Goal: Information Seeking & Learning: Learn about a topic

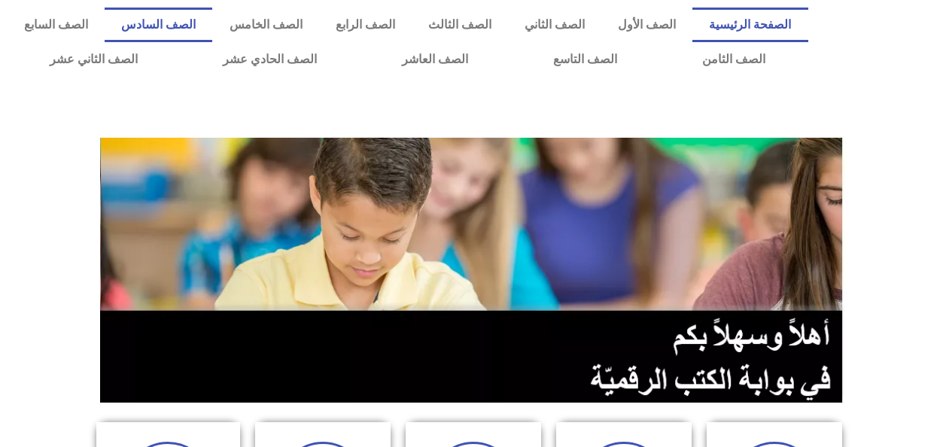
click at [212, 30] on link "الصف السادس" at bounding box center [159, 25] width 108 height 35
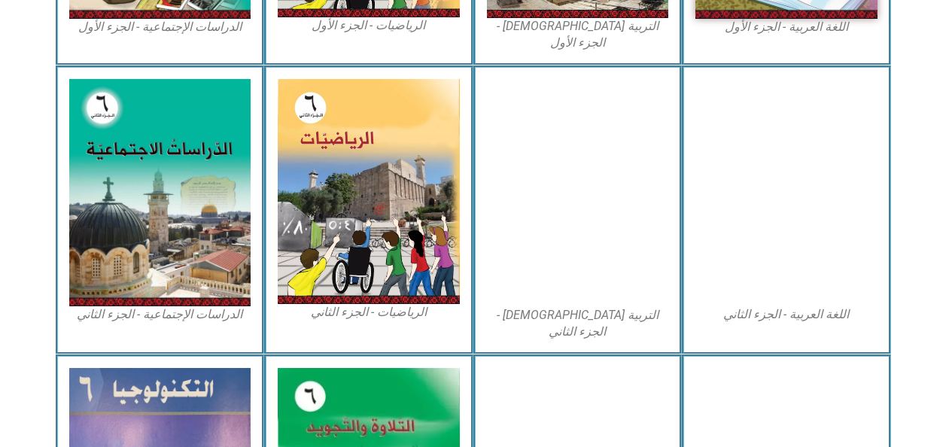
scroll to position [699, 0]
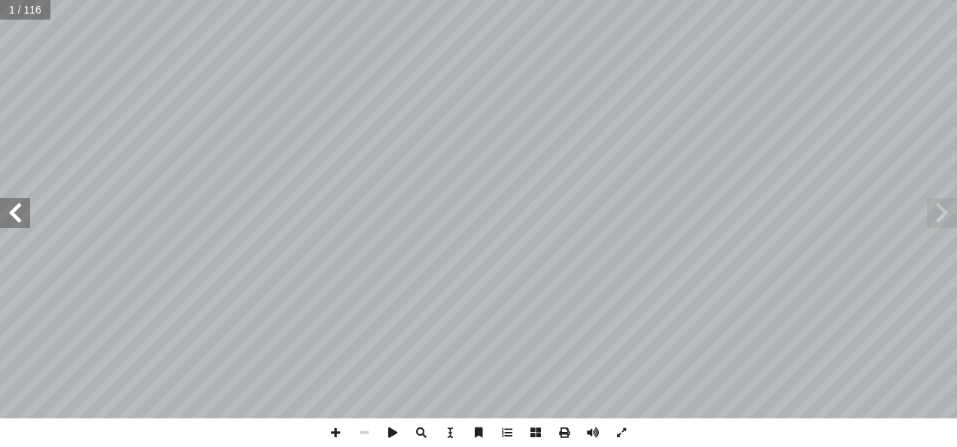
click at [40, 14] on input "text" at bounding box center [25, 10] width 50 height 20
type input "*"
type input "**"
click at [946, 214] on span at bounding box center [942, 213] width 30 height 30
click at [946, 216] on span at bounding box center [942, 213] width 30 height 30
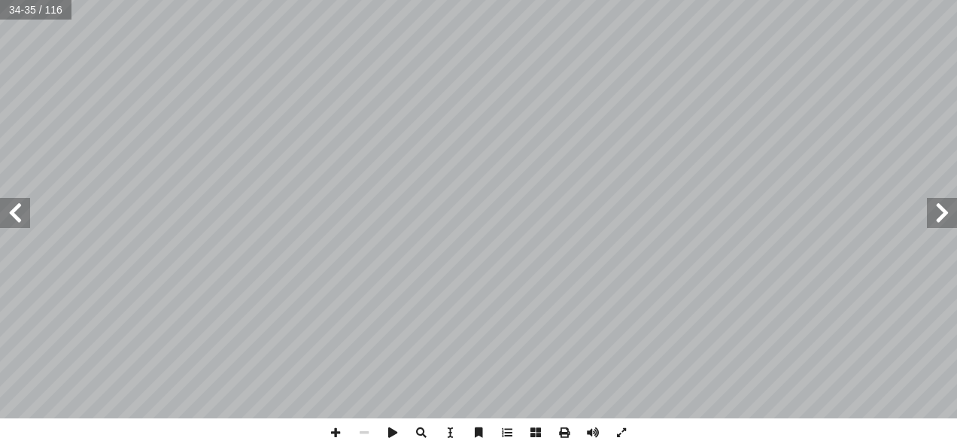
click at [945, 215] on span at bounding box center [942, 213] width 30 height 30
click at [945, 214] on span at bounding box center [942, 213] width 30 height 30
click at [933, 209] on span at bounding box center [942, 213] width 30 height 30
click at [943, 214] on span at bounding box center [942, 213] width 30 height 30
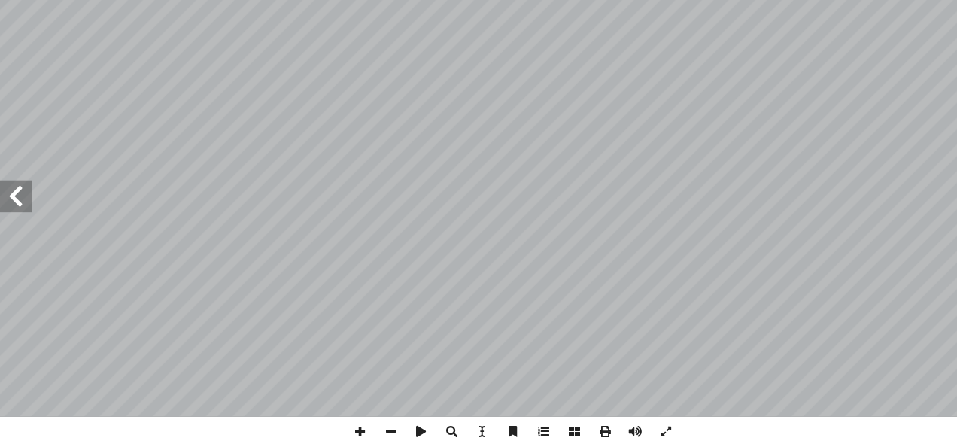
click at [17, 221] on span at bounding box center [15, 213] width 30 height 30
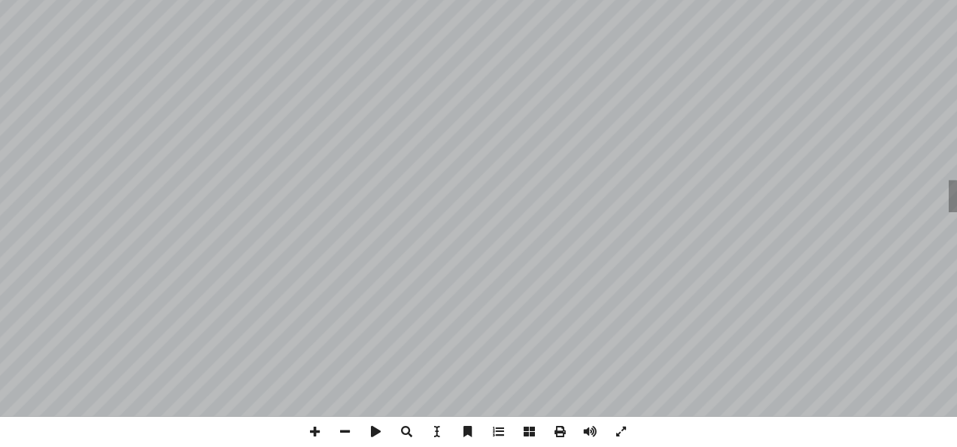
click at [930, 208] on span at bounding box center [942, 213] width 30 height 30
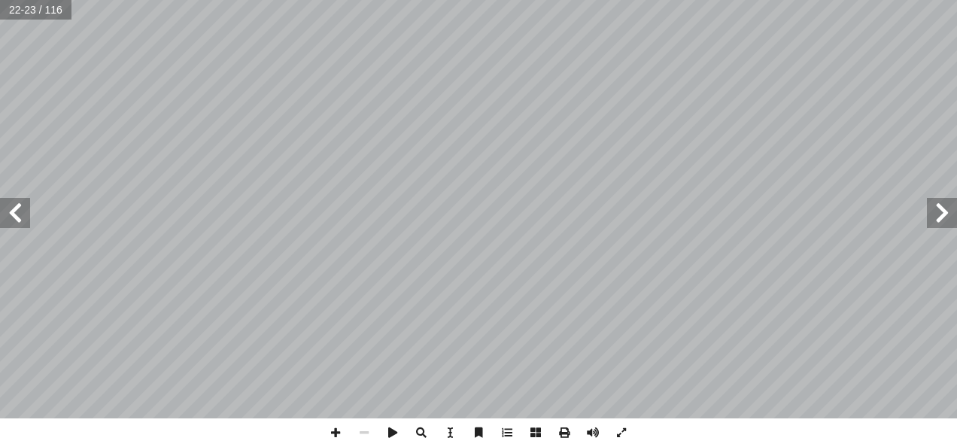
click at [22, 206] on span at bounding box center [15, 213] width 30 height 30
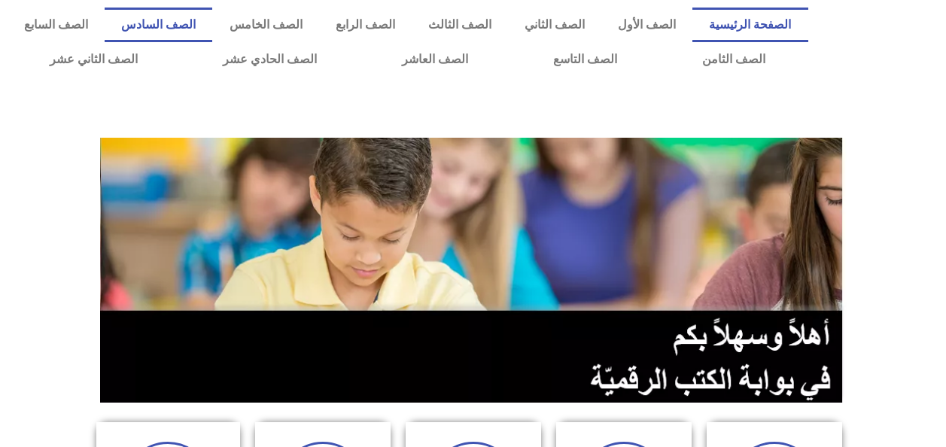
click at [212, 29] on link "الصف السادس" at bounding box center [159, 25] width 108 height 35
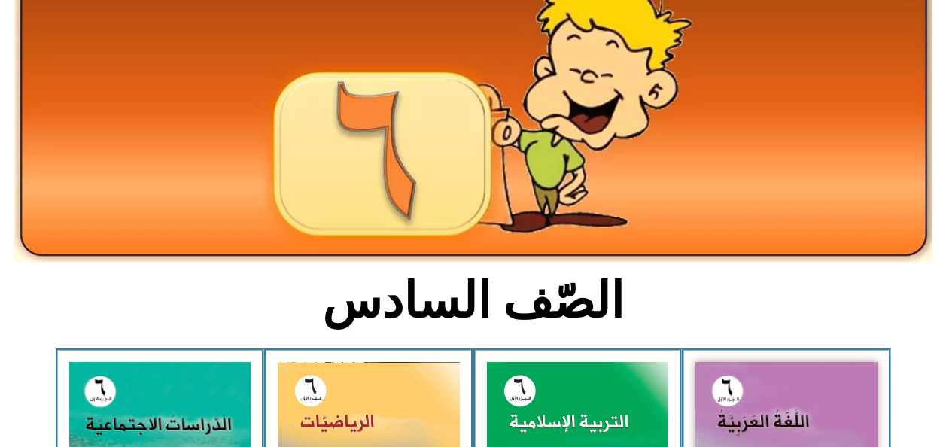
scroll to position [131, 0]
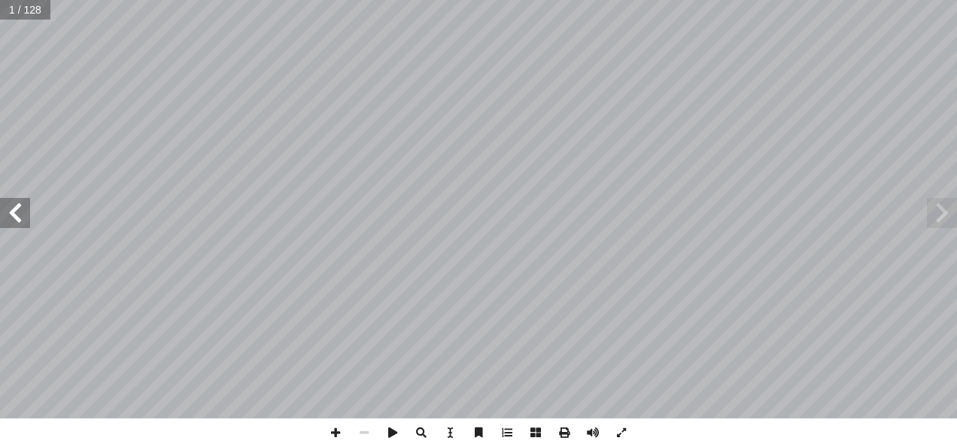
click at [18, 214] on span at bounding box center [15, 213] width 30 height 30
click at [12, 217] on span at bounding box center [15, 213] width 30 height 30
click at [18, 215] on span at bounding box center [15, 213] width 30 height 30
click at [20, 209] on span at bounding box center [15, 213] width 30 height 30
click at [16, 212] on span at bounding box center [15, 213] width 30 height 30
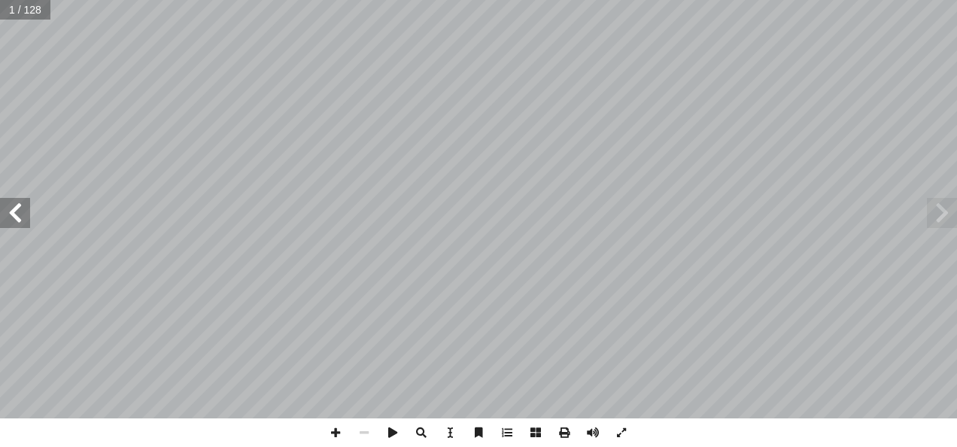
click at [13, 213] on span at bounding box center [15, 213] width 30 height 30
click at [11, 212] on span at bounding box center [15, 213] width 30 height 30
click at [12, 209] on span at bounding box center [15, 213] width 30 height 30
click at [11, 211] on span at bounding box center [15, 213] width 30 height 30
click at [11, 212] on span at bounding box center [15, 213] width 30 height 30
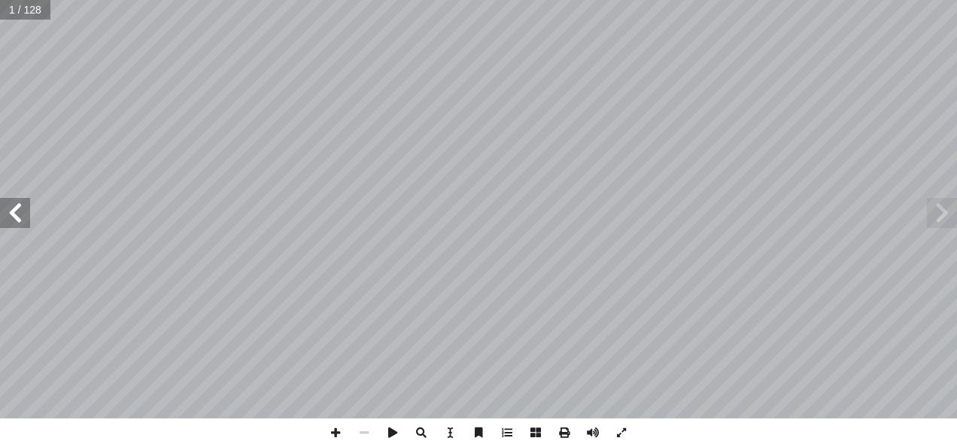
click at [14, 215] on span at bounding box center [15, 213] width 30 height 30
click at [9, 214] on span at bounding box center [15, 213] width 30 height 30
click at [10, 211] on span at bounding box center [15, 213] width 30 height 30
click at [9, 210] on span at bounding box center [15, 213] width 30 height 30
click at [11, 212] on span at bounding box center [15, 213] width 30 height 30
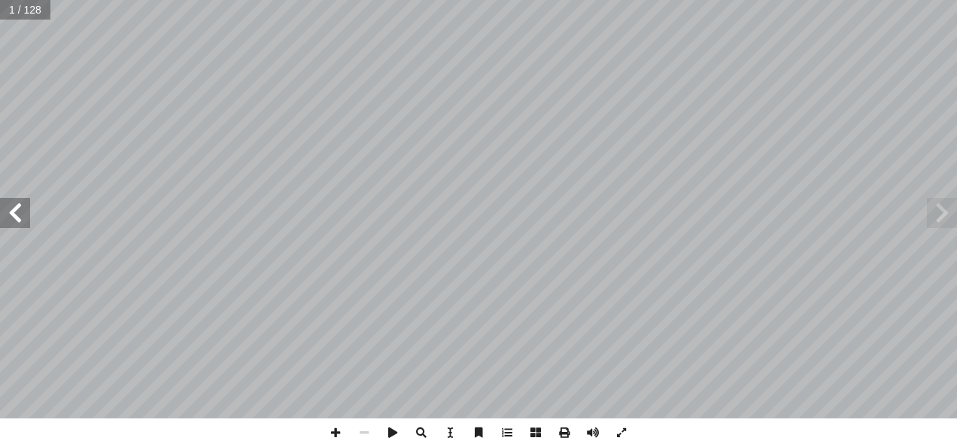
click at [7, 211] on span at bounding box center [15, 213] width 30 height 30
click at [11, 211] on span at bounding box center [15, 213] width 30 height 30
click at [7, 214] on span at bounding box center [15, 213] width 30 height 30
click at [9, 214] on span at bounding box center [15, 213] width 30 height 30
click at [9, 209] on span at bounding box center [15, 213] width 30 height 30
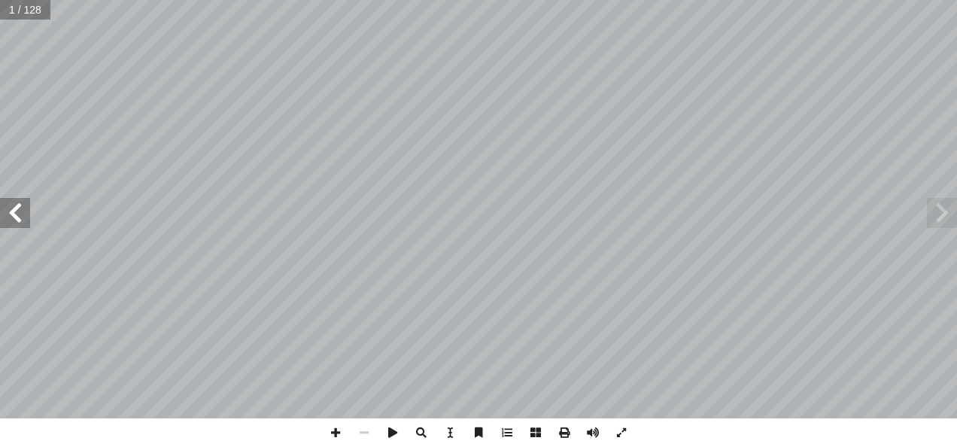
click at [15, 211] on span at bounding box center [15, 213] width 30 height 30
click at [14, 212] on span at bounding box center [15, 213] width 30 height 30
click at [17, 209] on span at bounding box center [15, 213] width 30 height 30
click at [18, 213] on span at bounding box center [15, 213] width 30 height 30
click at [19, 209] on span at bounding box center [15, 213] width 30 height 30
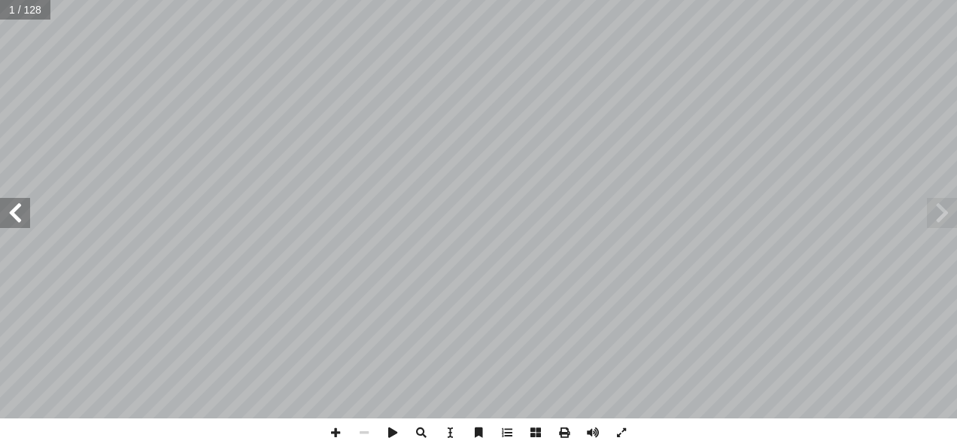
click at [10, 214] on span at bounding box center [15, 213] width 30 height 30
click at [13, 213] on span at bounding box center [15, 213] width 30 height 30
click at [14, 213] on span at bounding box center [15, 213] width 30 height 30
click at [13, 216] on span at bounding box center [15, 213] width 30 height 30
click at [12, 215] on span at bounding box center [15, 213] width 30 height 30
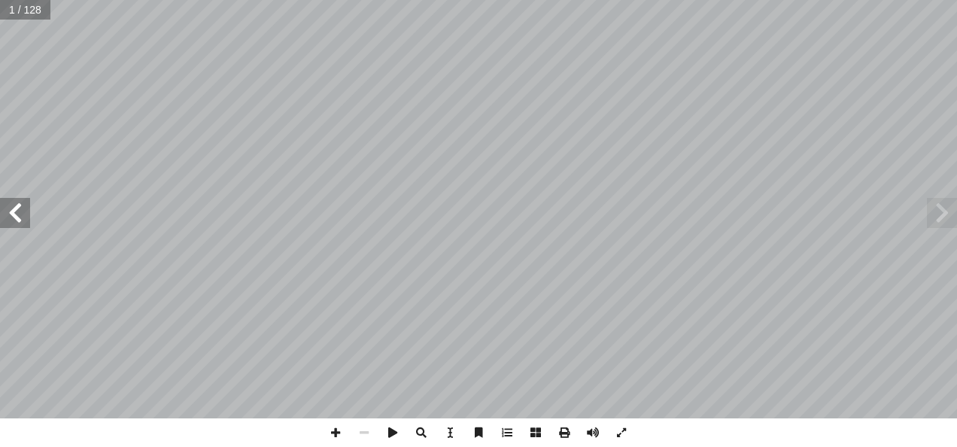
click at [16, 215] on span at bounding box center [15, 213] width 30 height 30
click at [13, 213] on span at bounding box center [15, 213] width 30 height 30
click at [15, 212] on span at bounding box center [15, 213] width 30 height 30
click at [15, 213] on span at bounding box center [15, 213] width 30 height 30
click at [15, 218] on span at bounding box center [15, 213] width 30 height 30
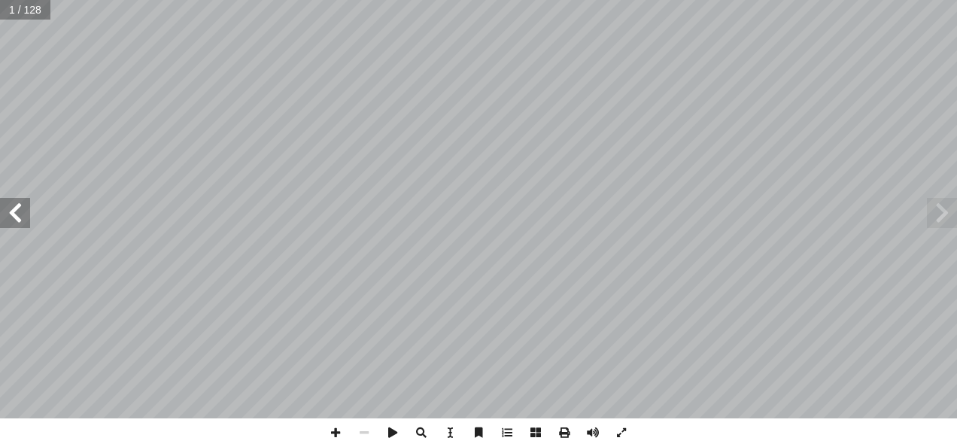
click at [22, 217] on span at bounding box center [15, 213] width 30 height 30
click at [17, 217] on span at bounding box center [15, 213] width 30 height 30
click at [14, 218] on span at bounding box center [15, 213] width 30 height 30
click at [15, 218] on span at bounding box center [15, 213] width 30 height 30
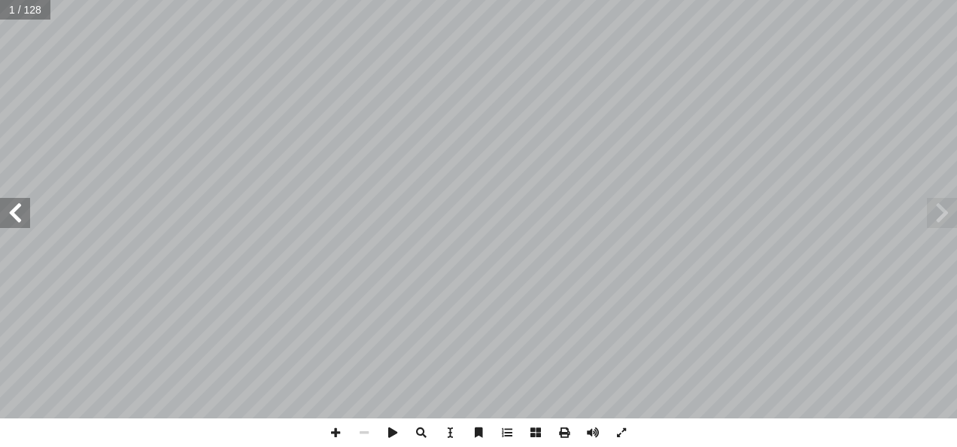
click at [18, 220] on span at bounding box center [15, 213] width 30 height 30
click at [18, 216] on span at bounding box center [15, 213] width 30 height 30
click at [19, 216] on span at bounding box center [15, 213] width 30 height 30
click at [19, 219] on span at bounding box center [15, 213] width 30 height 30
click at [19, 221] on span at bounding box center [15, 213] width 30 height 30
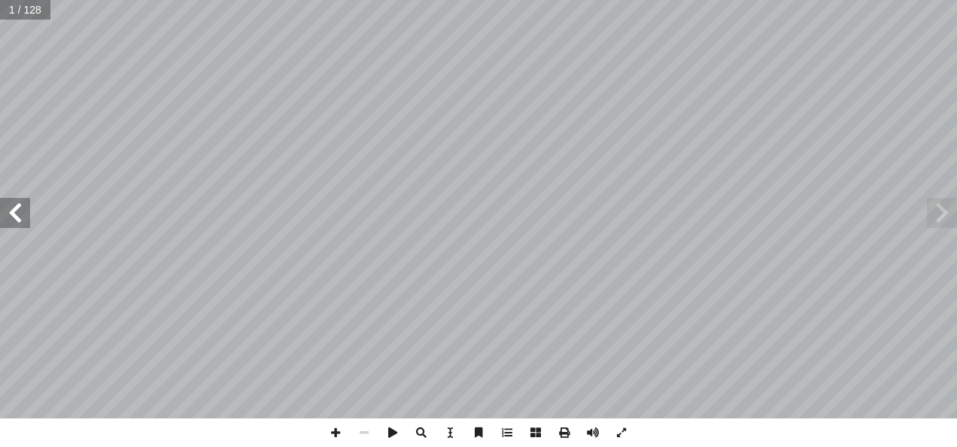
click at [17, 221] on span at bounding box center [15, 213] width 30 height 30
click at [16, 219] on span at bounding box center [15, 213] width 30 height 30
click at [17, 216] on span at bounding box center [15, 213] width 30 height 30
click at [19, 215] on span at bounding box center [15, 213] width 30 height 30
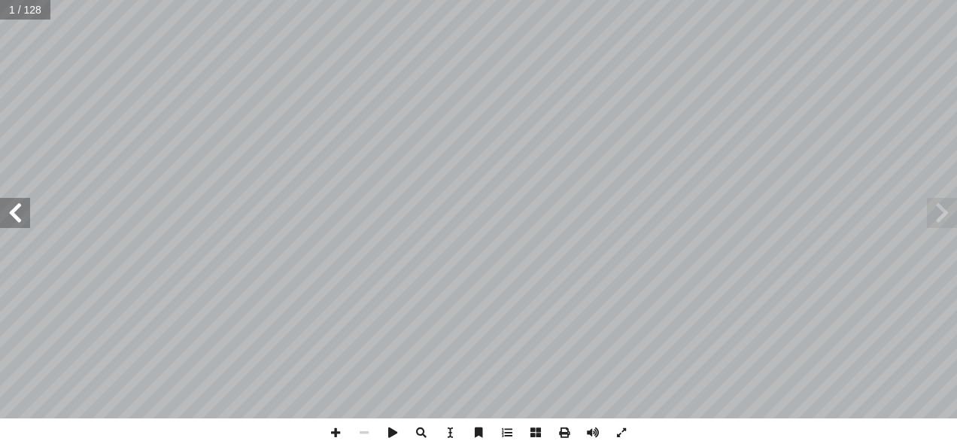
click at [17, 215] on span at bounding box center [15, 213] width 30 height 30
click at [17, 214] on span at bounding box center [15, 213] width 30 height 30
click at [14, 218] on span at bounding box center [15, 213] width 30 height 30
click at [17, 211] on span at bounding box center [15, 213] width 30 height 30
click at [933, 220] on span at bounding box center [942, 213] width 30 height 30
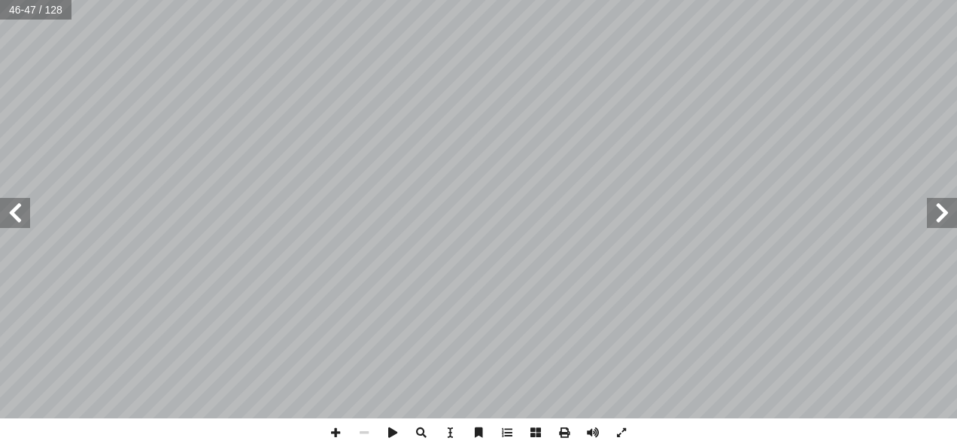
click at [17, 221] on span at bounding box center [15, 213] width 30 height 30
